Goal: Information Seeking & Learning: Find specific page/section

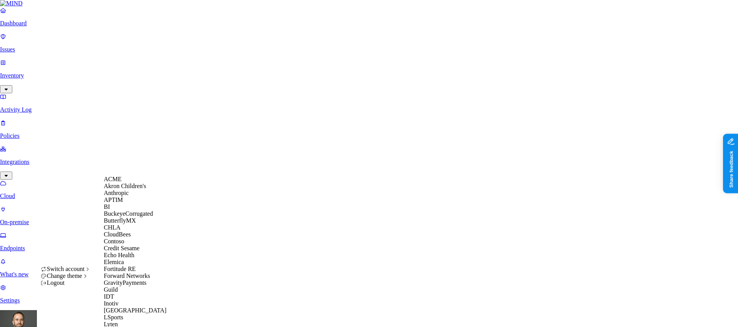
click at [128, 183] on div "ACME" at bounding box center [141, 179] width 75 height 7
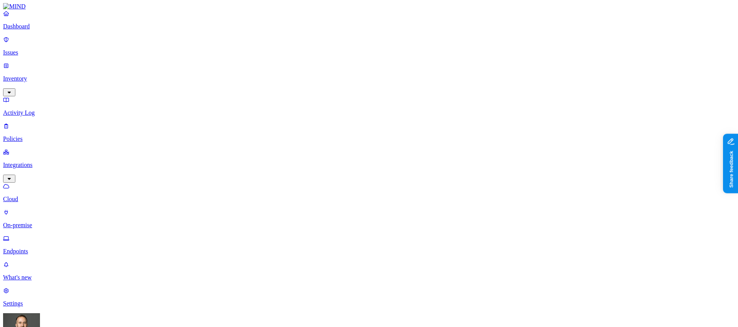
click at [60, 30] on p "Dashboard" at bounding box center [368, 26] width 731 height 7
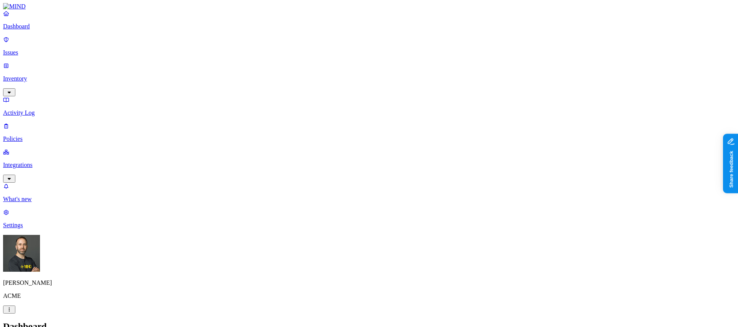
click at [43, 49] on p "Issues" at bounding box center [368, 52] width 731 height 7
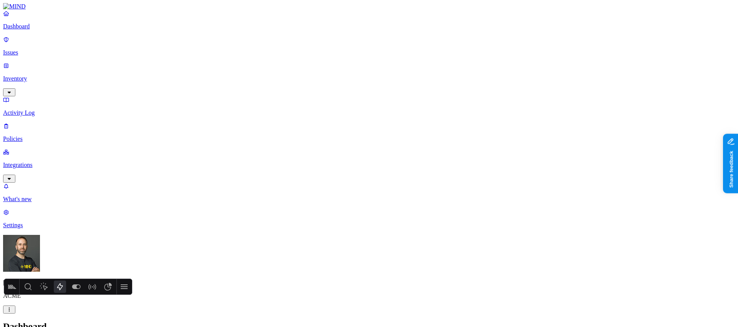
click at [22, 49] on p "Issues" at bounding box center [368, 52] width 731 height 7
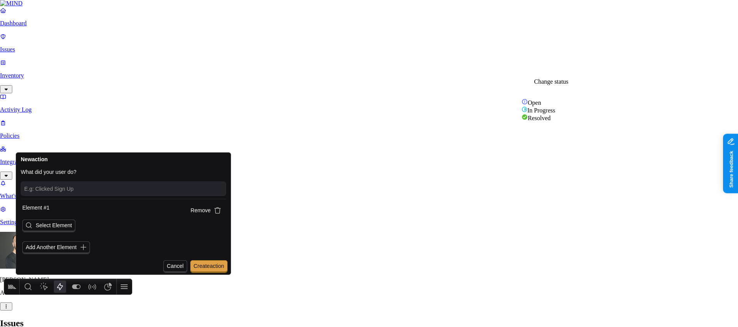
click at [65, 228] on span "Select Element" at bounding box center [54, 225] width 36 height 6
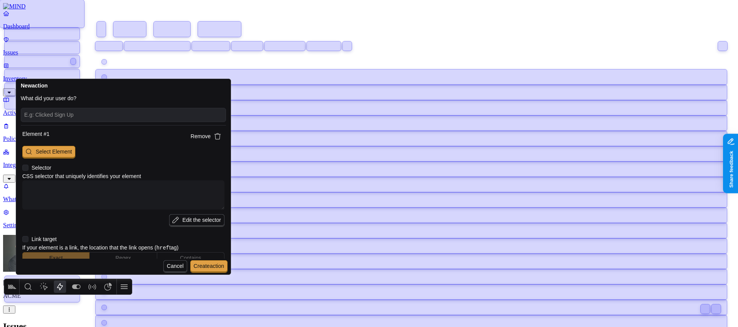
click at [173, 267] on span "Cancel" at bounding box center [175, 266] width 17 height 6
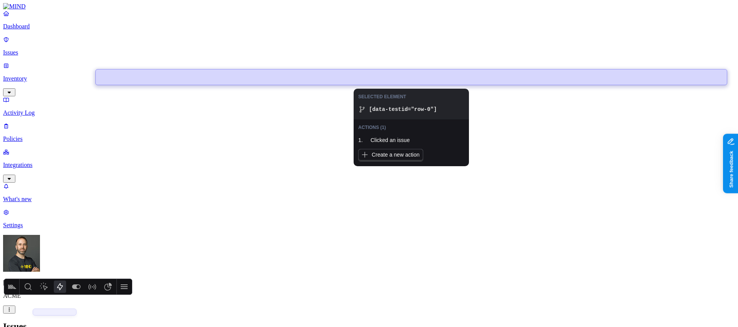
click at [414, 79] on div at bounding box center [411, 77] width 631 height 15
click at [469, 89] on icon at bounding box center [469, 90] width 4 height 4
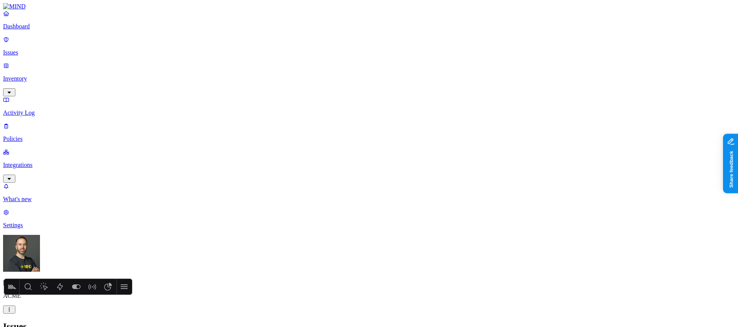
click at [60, 289] on icon "Actions" at bounding box center [60, 287] width 6 height 7
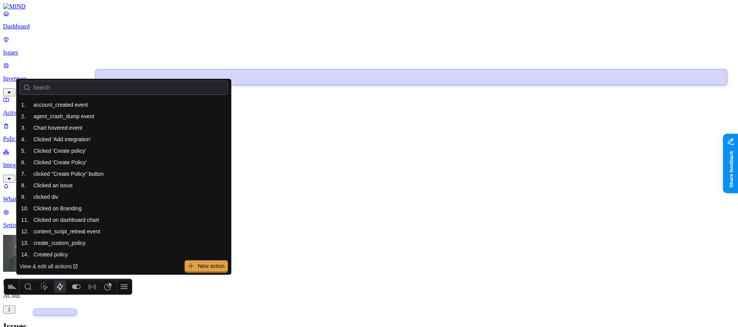
click at [336, 322] on div "Issues" at bounding box center [368, 327] width 731 height 10
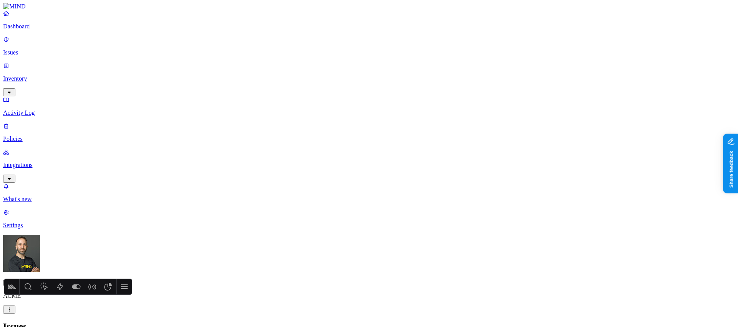
click at [123, 289] on icon at bounding box center [124, 287] width 7 height 5
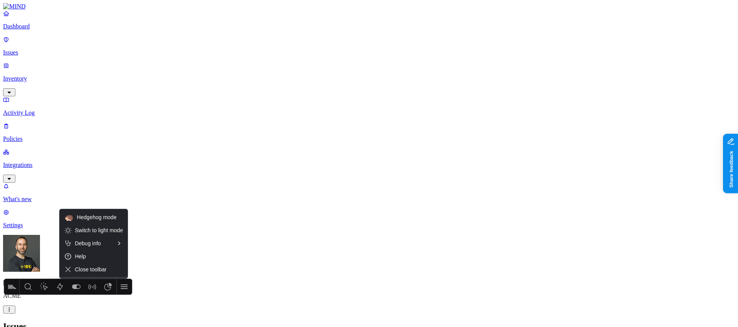
click at [58, 290] on icon "Actions" at bounding box center [59, 286] width 9 height 9
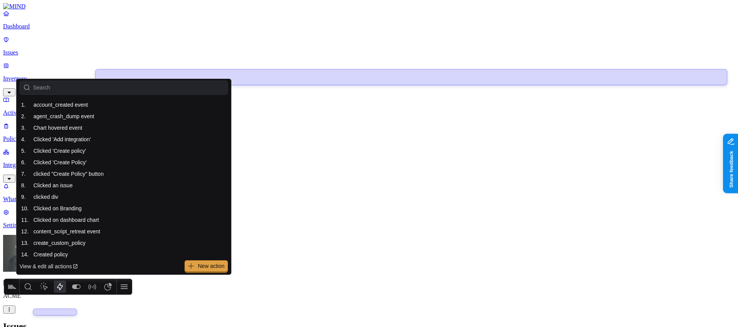
click at [206, 264] on span "New action" at bounding box center [211, 266] width 27 height 6
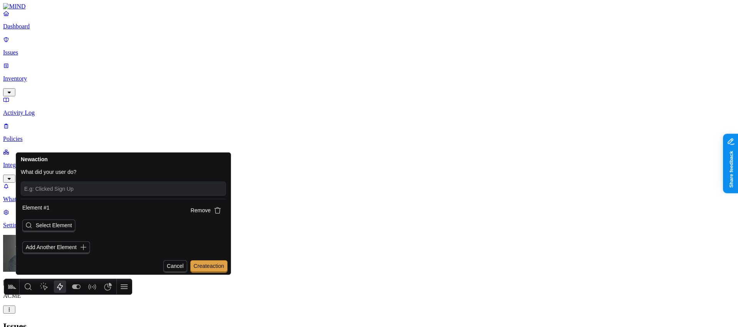
click at [66, 230] on span "Select Element" at bounding box center [48, 226] width 53 height 13
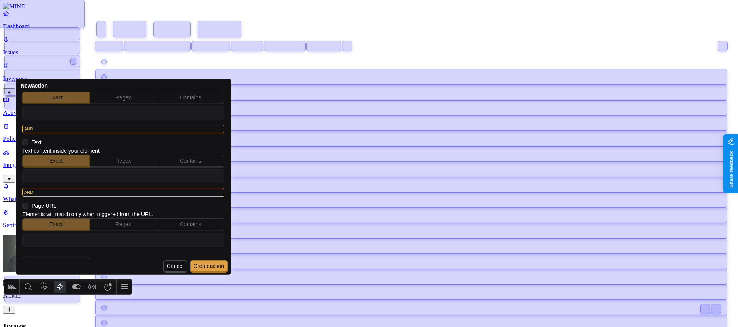
scroll to position [161, 0]
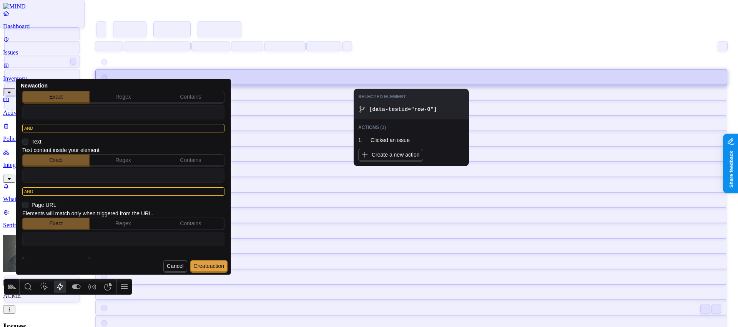
click at [407, 77] on div at bounding box center [411, 77] width 631 height 15
type textarea "x"
type textarea "[data-testid="row-0"]"
type input "https://app.mind.io/issues"
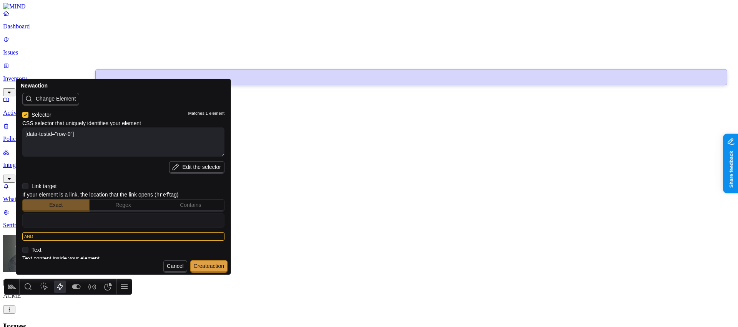
scroll to position [0, 0]
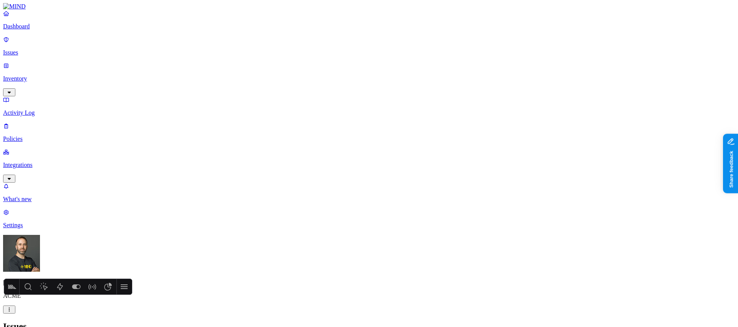
click at [53, 30] on p "Dashboard" at bounding box center [368, 26] width 731 height 7
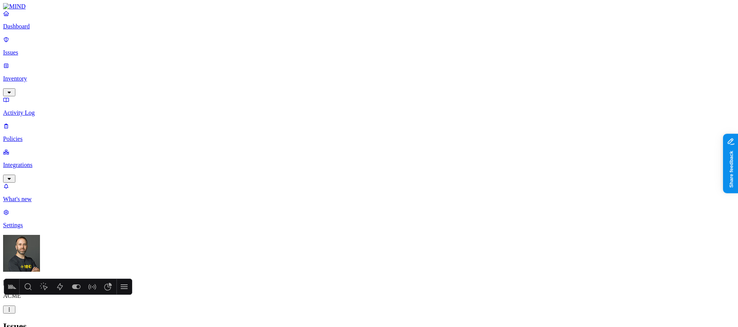
click at [24, 30] on p "Dashboard" at bounding box center [368, 26] width 731 height 7
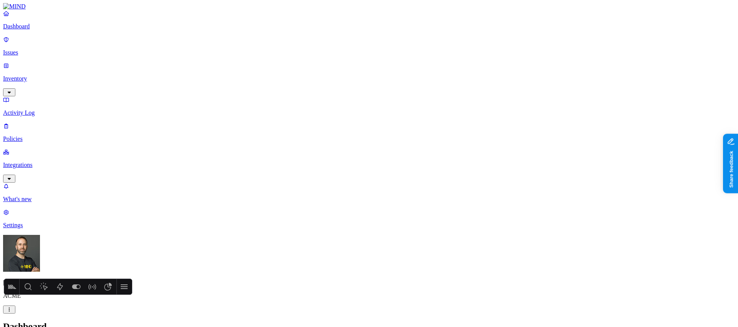
click at [62, 49] on p "Issues" at bounding box center [368, 52] width 731 height 7
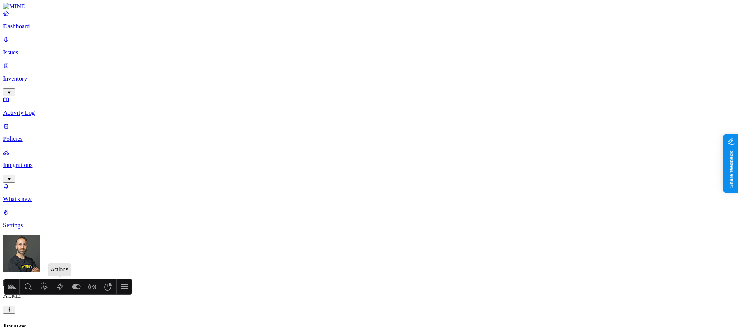
click at [64, 287] on icon "Actions" at bounding box center [59, 286] width 9 height 9
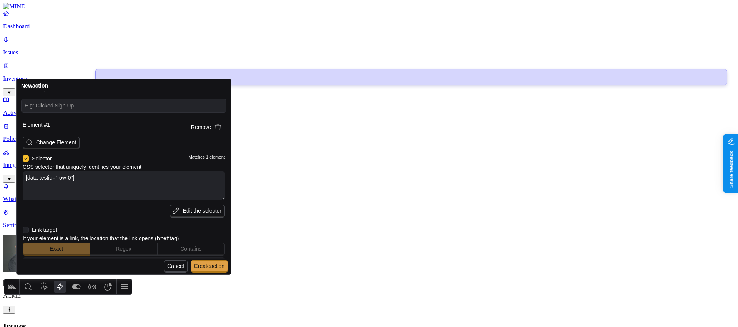
scroll to position [10, 0]
click at [26, 158] on icon at bounding box center [26, 158] width 6 height 6
click at [23, 158] on input "checkbox" at bounding box center [23, 158] width 0 height 0
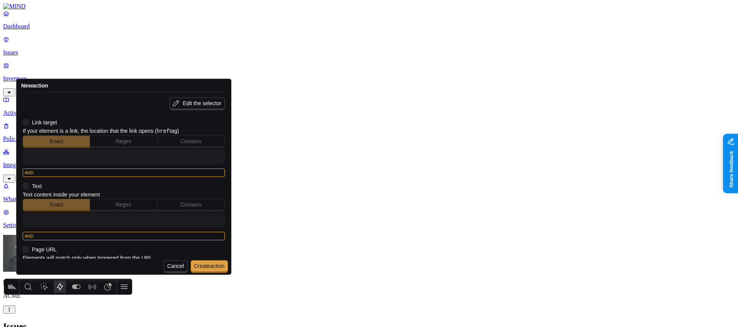
scroll to position [176, 0]
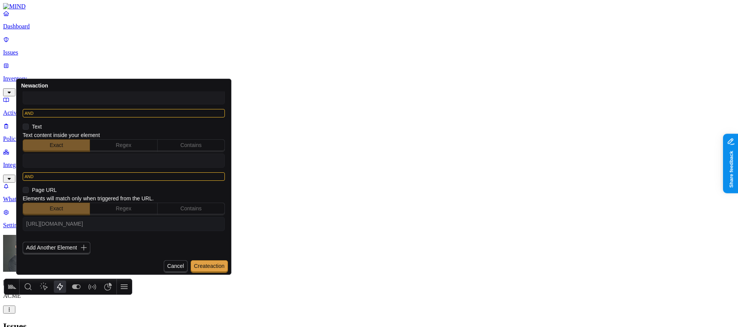
click at [92, 226] on input "https://app.mind.io/issues" at bounding box center [123, 224] width 195 height 10
click at [121, 207] on span "Regex" at bounding box center [123, 209] width 15 height 6
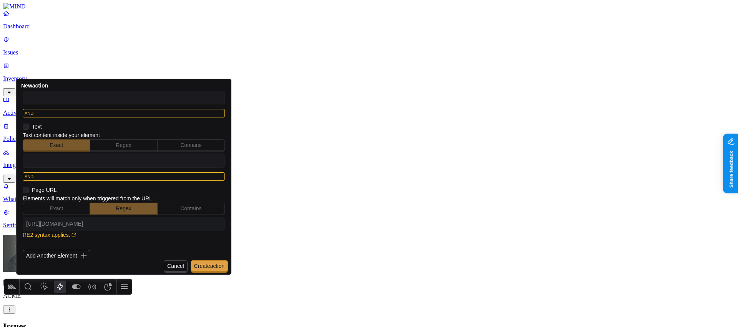
scroll to position [184, 0]
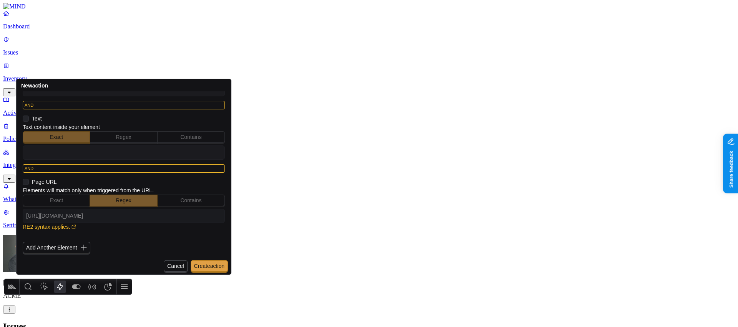
click at [95, 219] on input "https://app.mind.io/issues" at bounding box center [123, 216] width 195 height 10
type textarea "x"
type input "dt=issues&d="
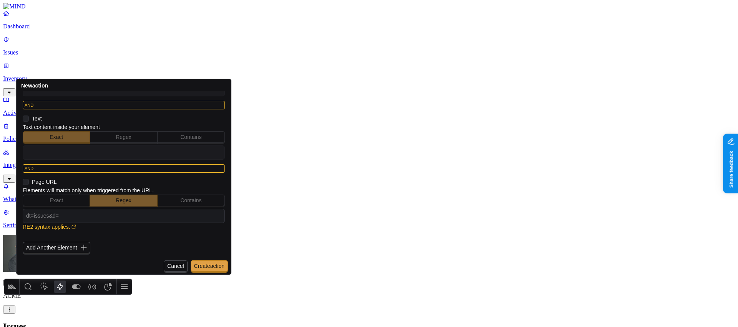
click at [70, 227] on link "RE2 syntax applies." at bounding box center [50, 227] width 54 height 6
click at [92, 218] on input "dt=issues&d=" at bounding box center [123, 216] width 195 height 10
click at [189, 199] on span "Contains" at bounding box center [190, 200] width 21 height 6
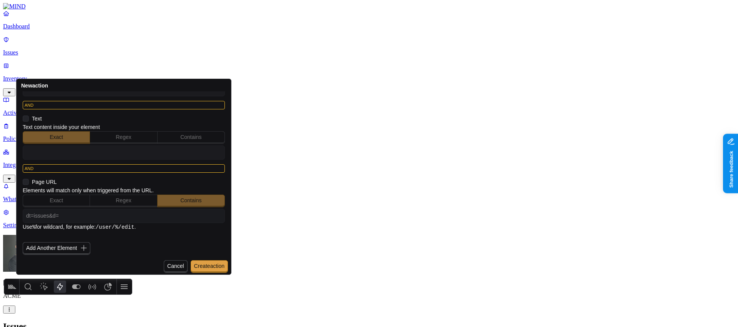
click at [148, 213] on input "dt=issues&d=" at bounding box center [123, 216] width 195 height 10
type textarea "x"
type input "dt=issues&d=%"
type textarea "x"
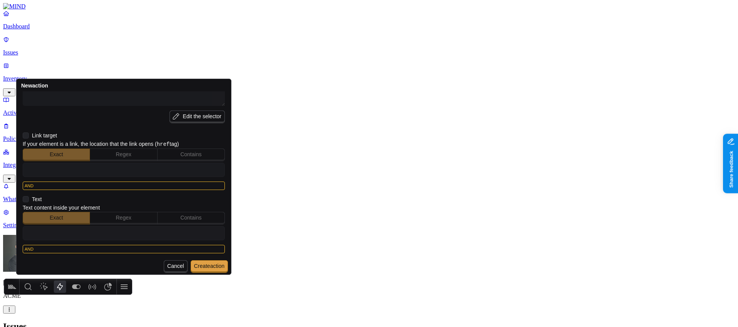
scroll to position [106, 0]
type input "%dt=issues&d=%"
click at [101, 233] on input "text" at bounding box center [123, 231] width 195 height 10
type textarea "x"
type input "O"
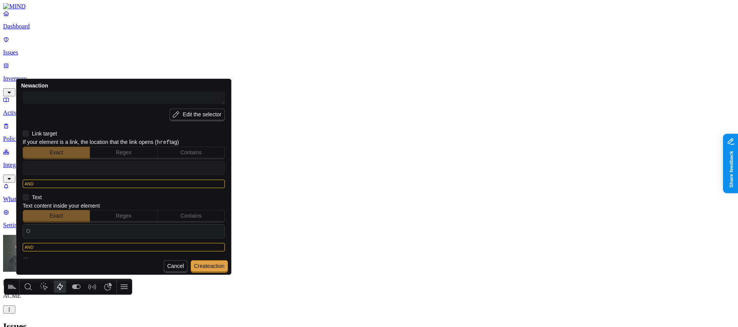
type textarea "x"
type input "Op"
type textarea "x"
type input "Ope"
type textarea "x"
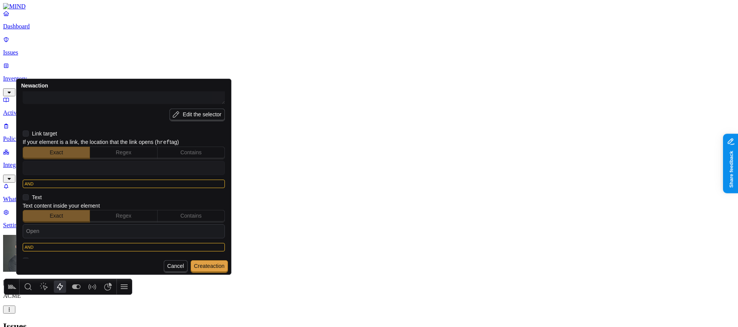
type input "Open"
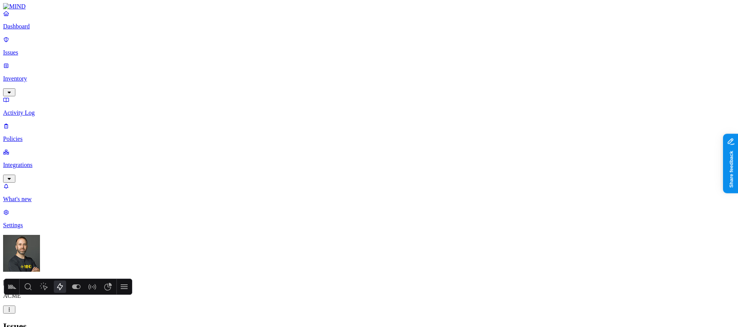
type textarea "x"
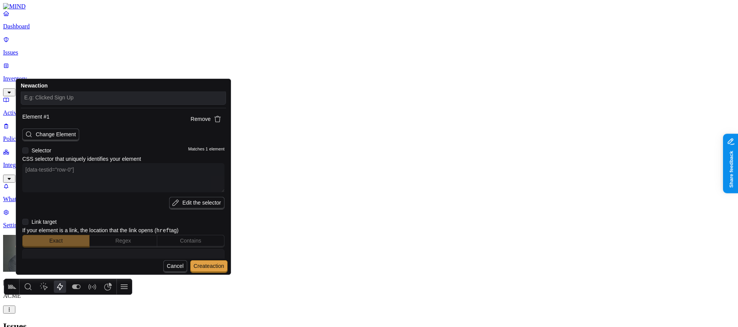
scroll to position [12, 0]
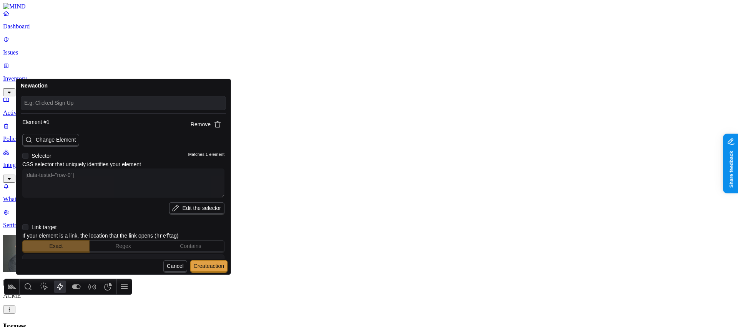
click at [60, 174] on textarea "[data-testid="row-0"]" at bounding box center [123, 183] width 202 height 29
click at [66, 174] on textarea "[data-testid="row-0"]" at bounding box center [123, 183] width 202 height 29
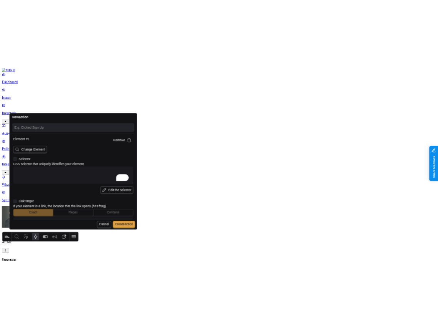
scroll to position [12, 0]
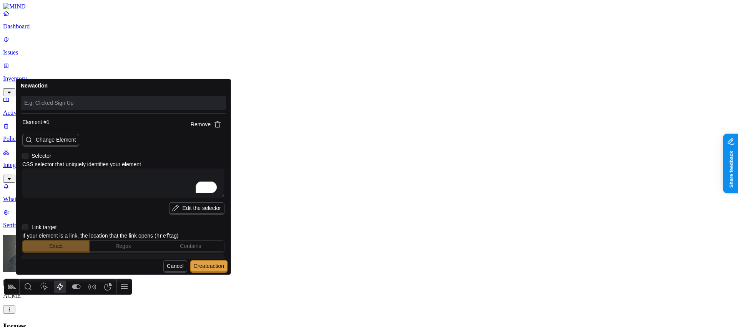
click at [26, 156] on icon at bounding box center [25, 156] width 6 height 6
click at [22, 156] on input "checkbox" at bounding box center [22, 156] width 0 height 0
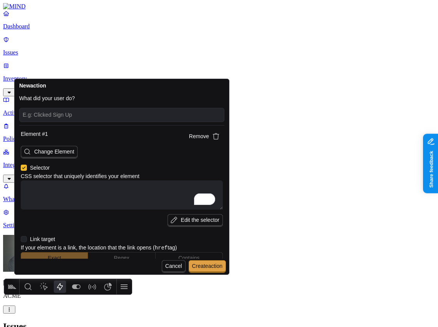
click at [182, 219] on span "Edit the selector" at bounding box center [200, 220] width 38 height 6
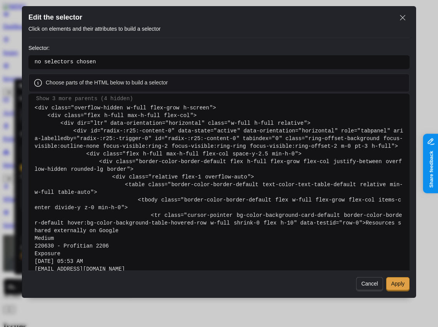
click at [73, 61] on pre "no selectors chosen" at bounding box center [219, 62] width 369 height 8
click at [99, 98] on pre "Show 3 more parents (4 hidden)" at bounding box center [219, 99] width 369 height 11
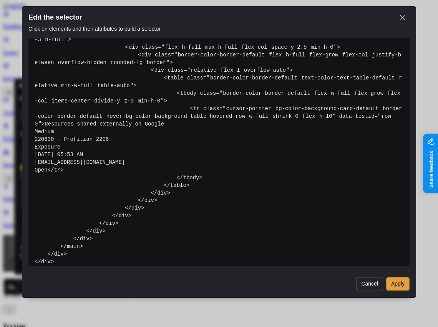
scroll to position [147, 0]
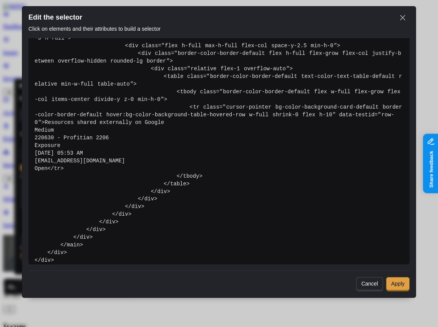
click at [369, 284] on span "Cancel" at bounding box center [369, 284] width 17 height 6
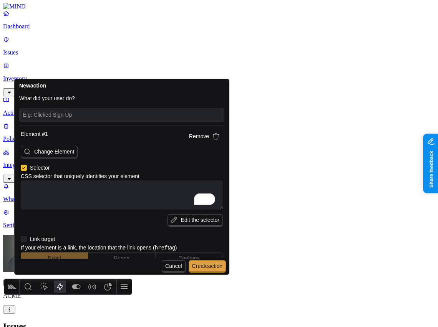
scroll to position [0, 0]
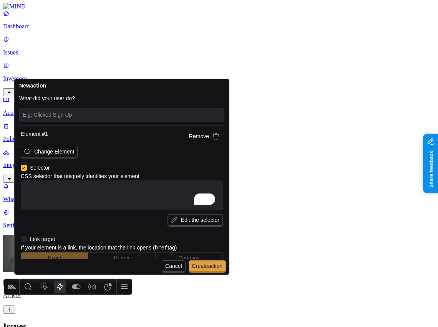
click at [181, 218] on span "Edit the selector" at bounding box center [200, 220] width 38 height 6
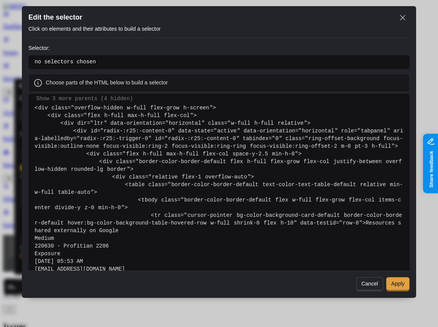
click at [365, 284] on span "Cancel" at bounding box center [369, 284] width 17 height 6
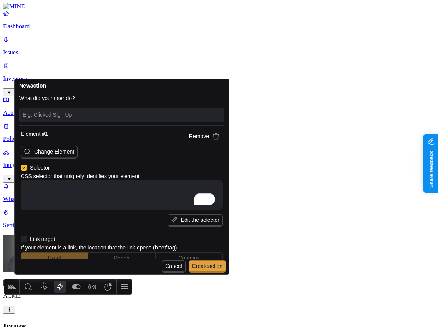
click at [80, 199] on textarea "To enrich screen reader interactions, please activate Accessibility in Grammarl…" at bounding box center [122, 195] width 202 height 29
type textarea "x"
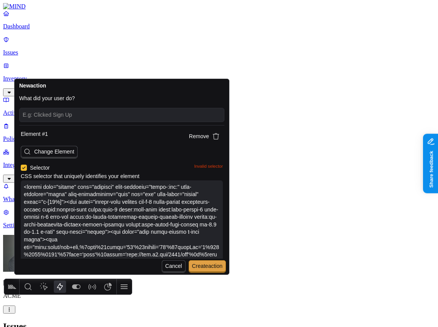
type textarea "<button type="button" role="combobox" aria-controls="radix-:rlr:" aria-expanded…"
click at [141, 152] on div "Change Element" at bounding box center [122, 152] width 202 height 13
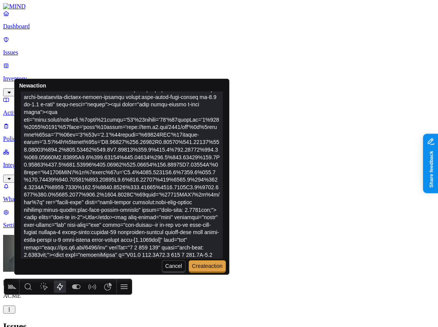
scroll to position [201, 0]
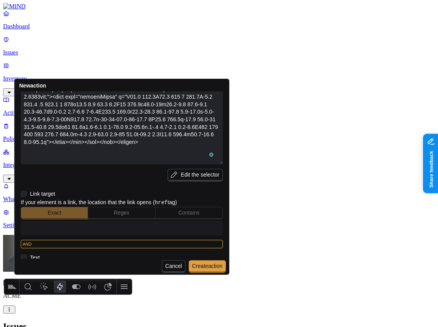
click at [191, 175] on span "Edit the selector" at bounding box center [200, 175] width 38 height 6
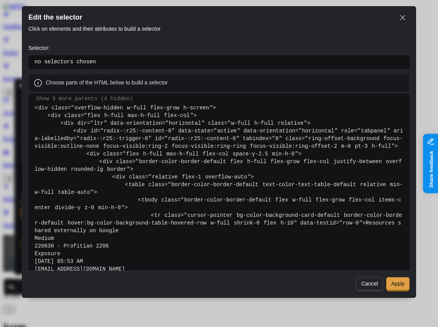
click at [364, 288] on span "Cancel" at bounding box center [369, 284] width 27 height 14
type textarea "x"
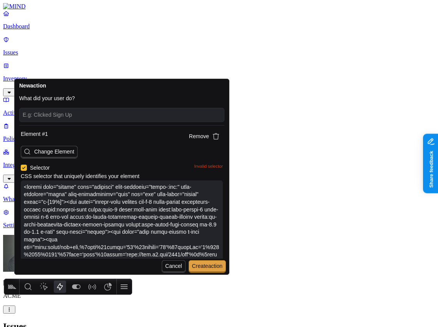
click at [63, 198] on textarea "To enrich screen reader interactions, please activate Accessibility in Grammarl…" at bounding box center [122, 316] width 202 height 270
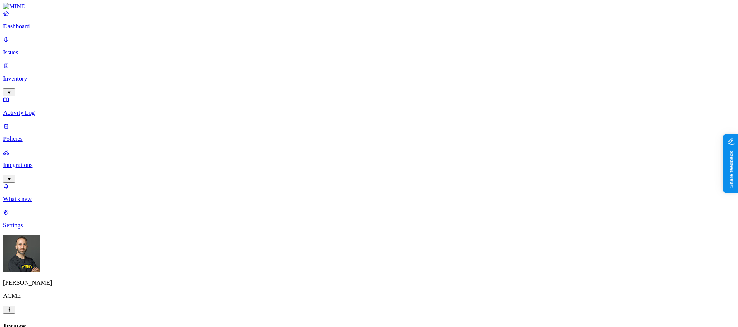
click at [73, 229] on nav "Dashboard Issues Inventory Activity Log Policies Integrations What's new 1 Sett…" at bounding box center [368, 119] width 731 height 219
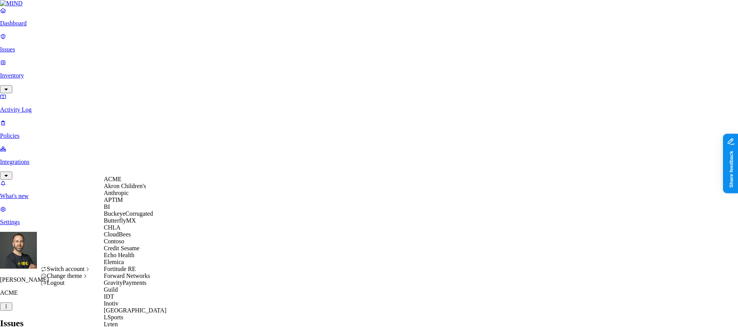
scroll to position [383, 0]
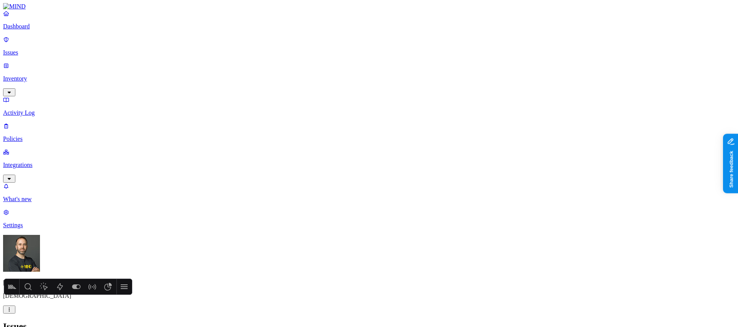
click at [34, 75] on p "Inventory" at bounding box center [368, 78] width 731 height 7
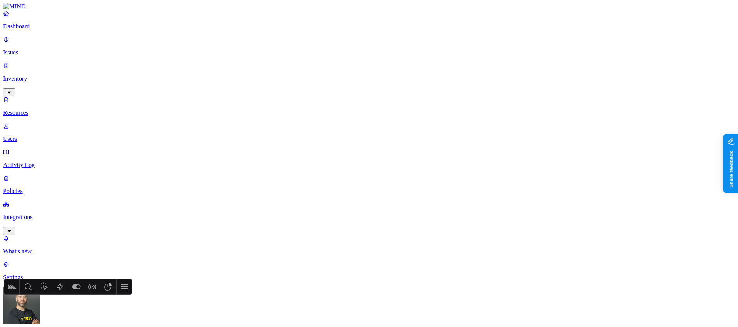
click at [38, 136] on p "Users" at bounding box center [368, 139] width 731 height 7
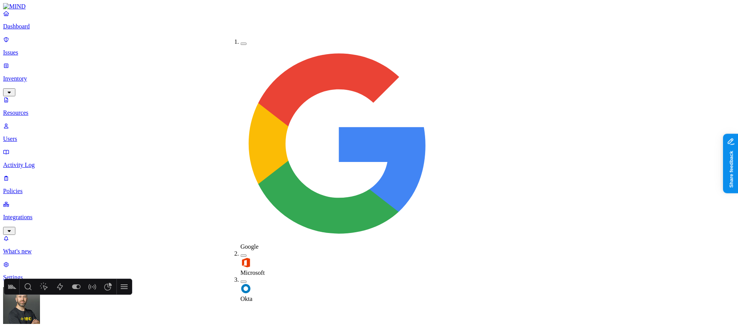
click at [240, 281] on button "button" at bounding box center [243, 282] width 6 height 2
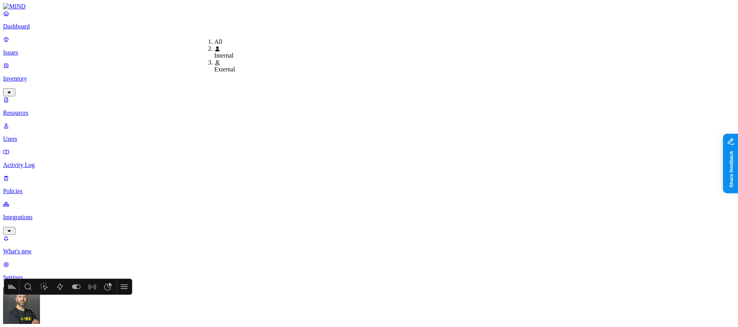
click at [214, 49] on div "Internal" at bounding box center [214, 52] width 0 height 14
click at [214, 41] on div "All" at bounding box center [214, 41] width 0 height 7
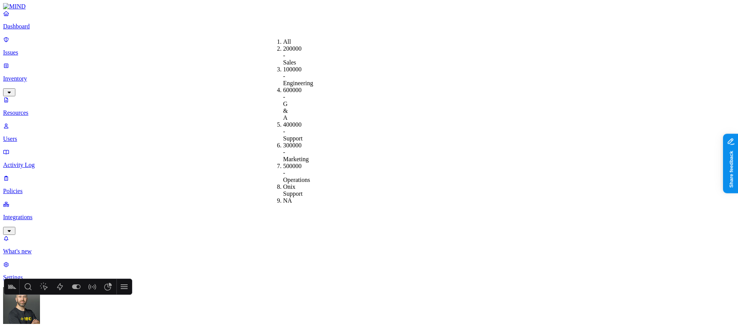
click at [283, 87] on div "600000 - G & A" at bounding box center [283, 104] width 0 height 35
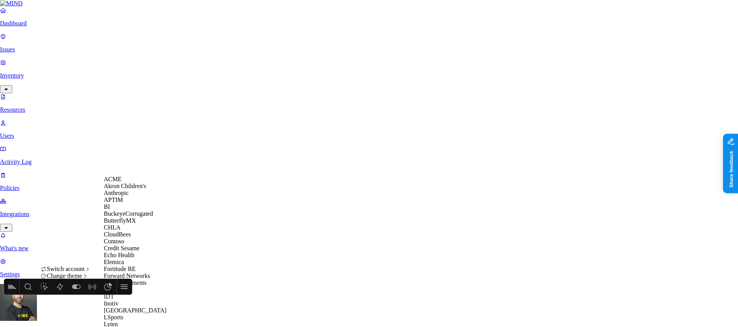
scroll to position [423, 0]
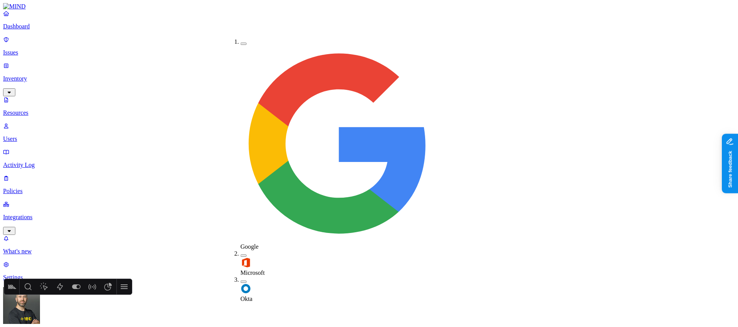
click at [240, 281] on button "button" at bounding box center [243, 282] width 6 height 2
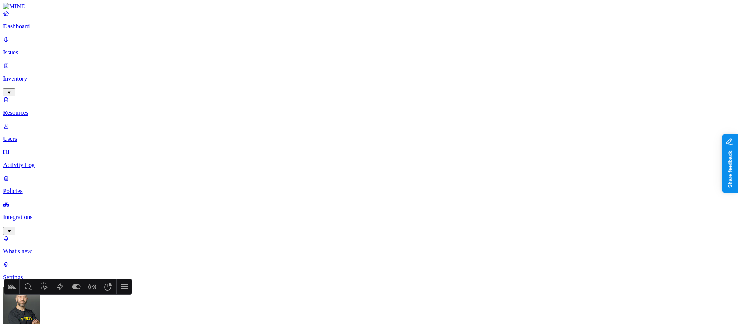
scroll to position [46, 0]
